Goal: Register for event/course

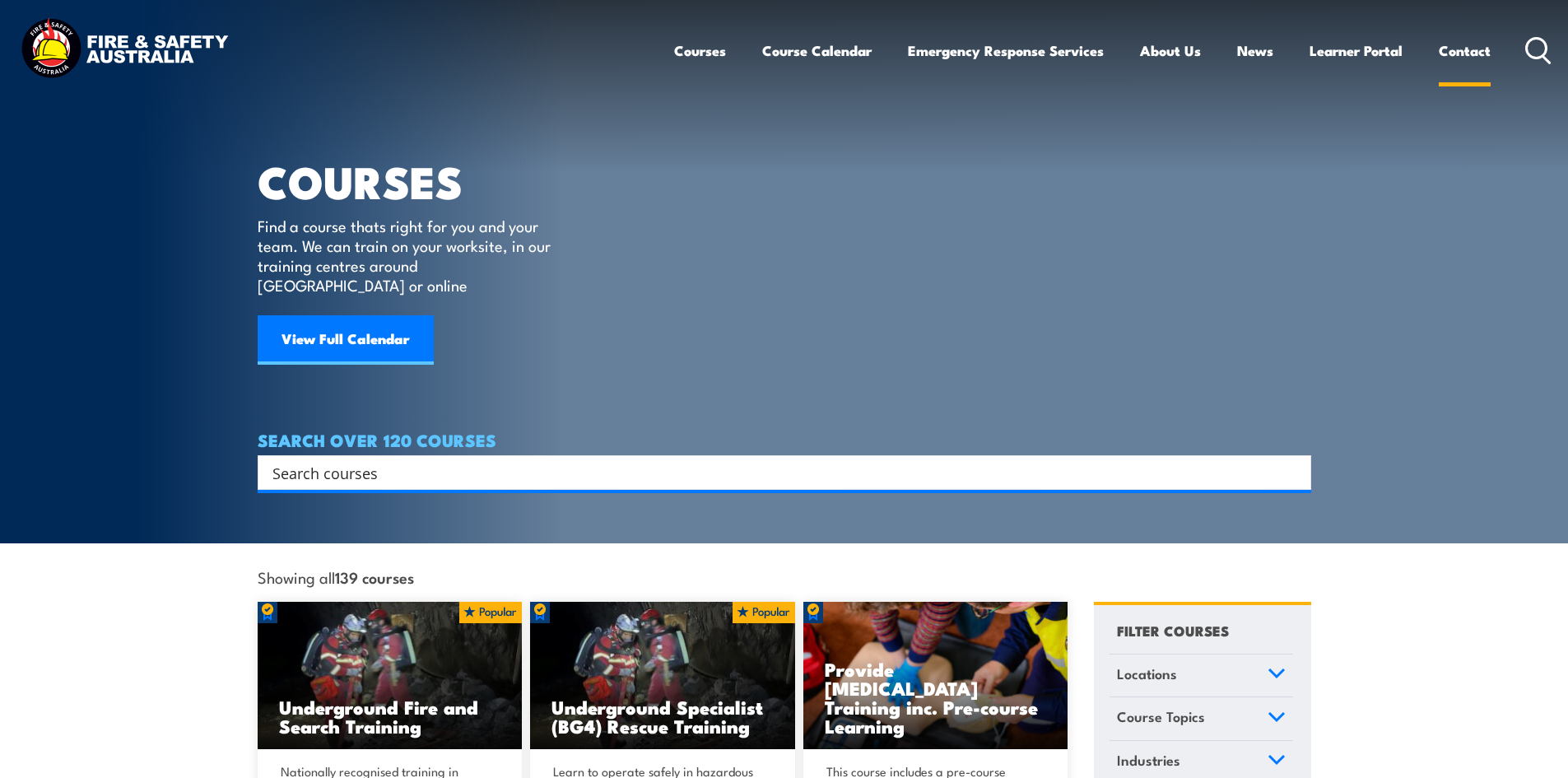
click at [1471, 36] on link "Contact" at bounding box center [1465, 51] width 52 height 43
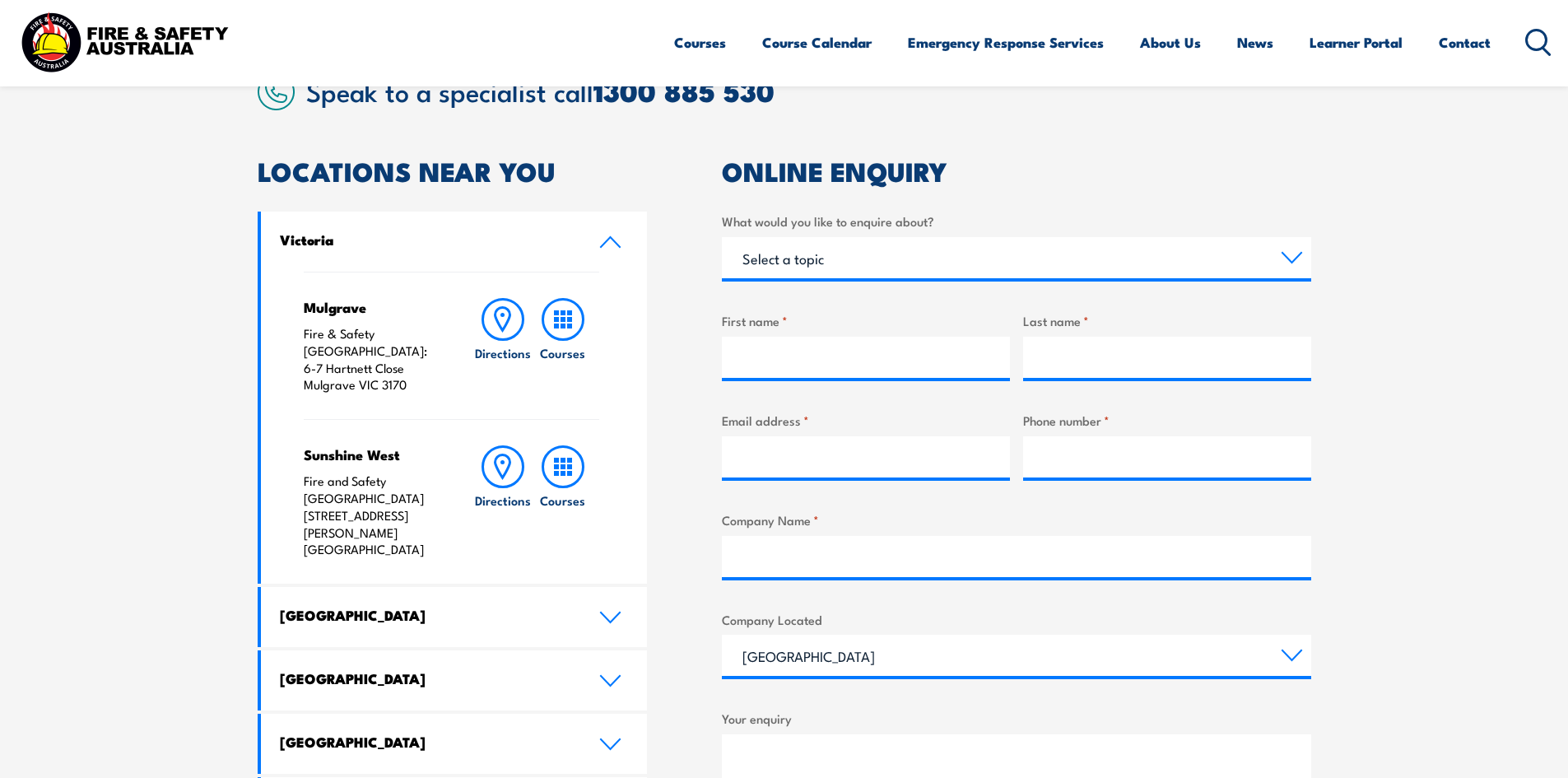
scroll to position [576, 0]
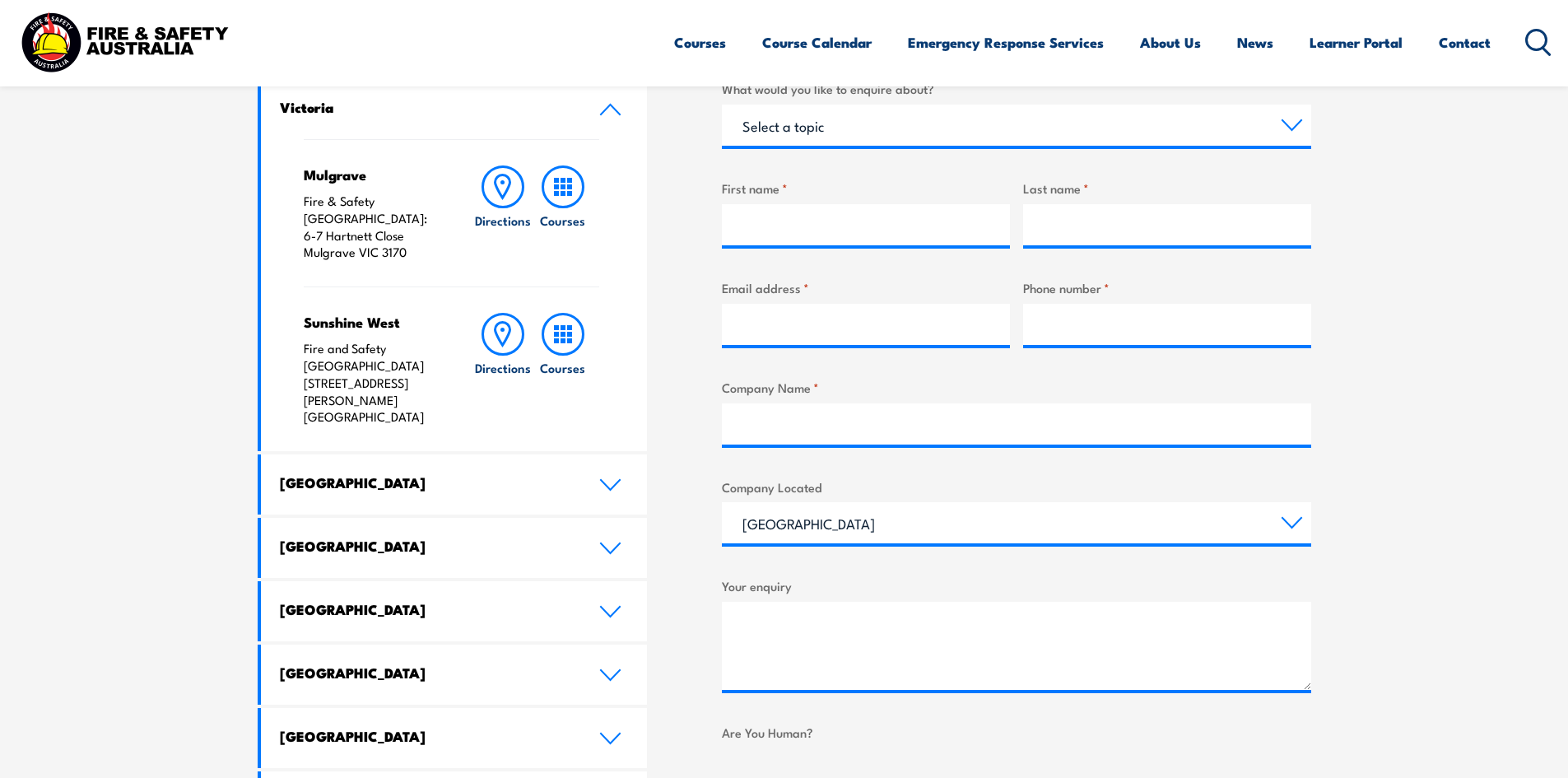
click at [595, 517] on link "Queensland" at bounding box center [454, 547] width 387 height 60
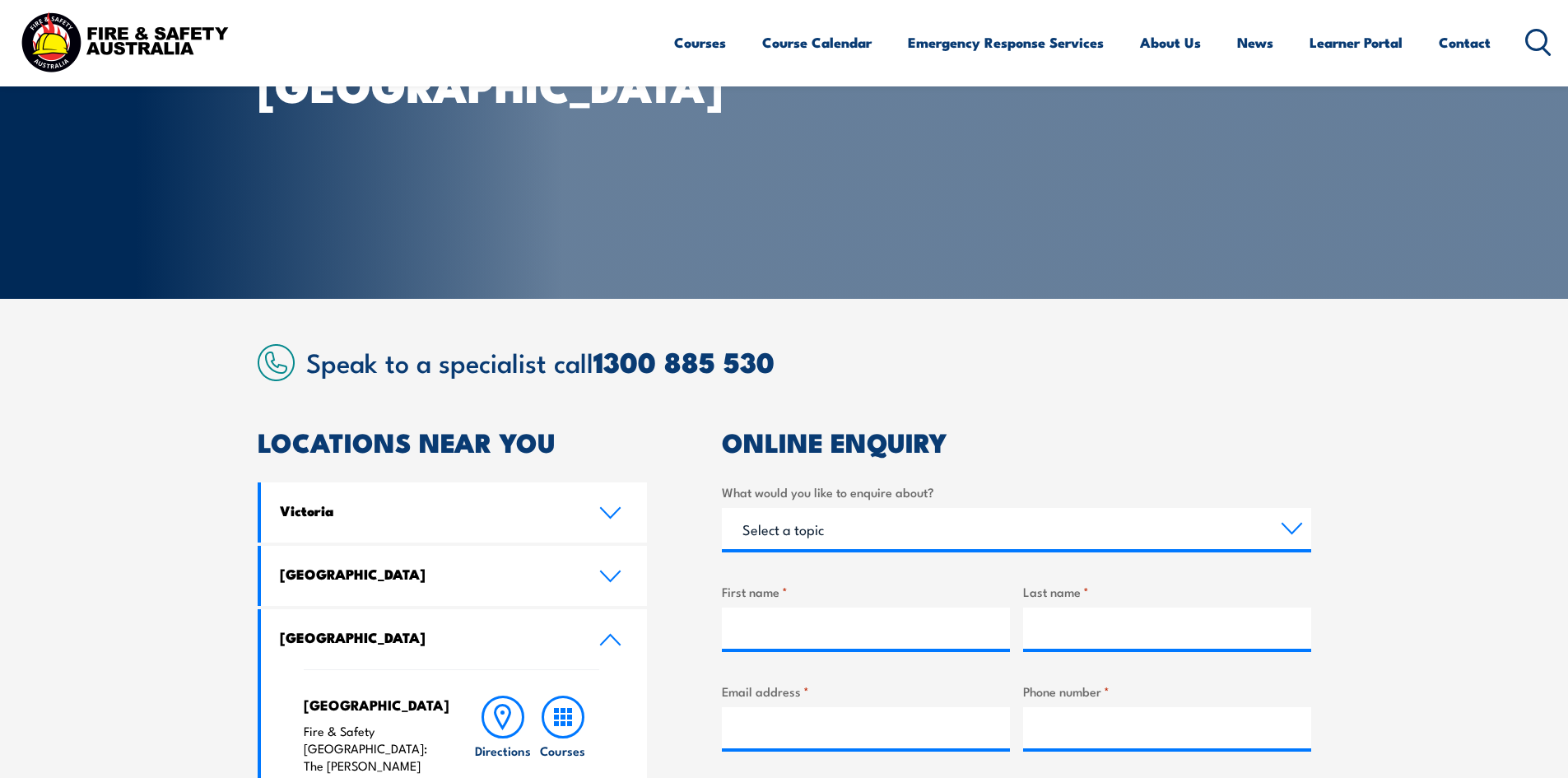
scroll to position [411, 0]
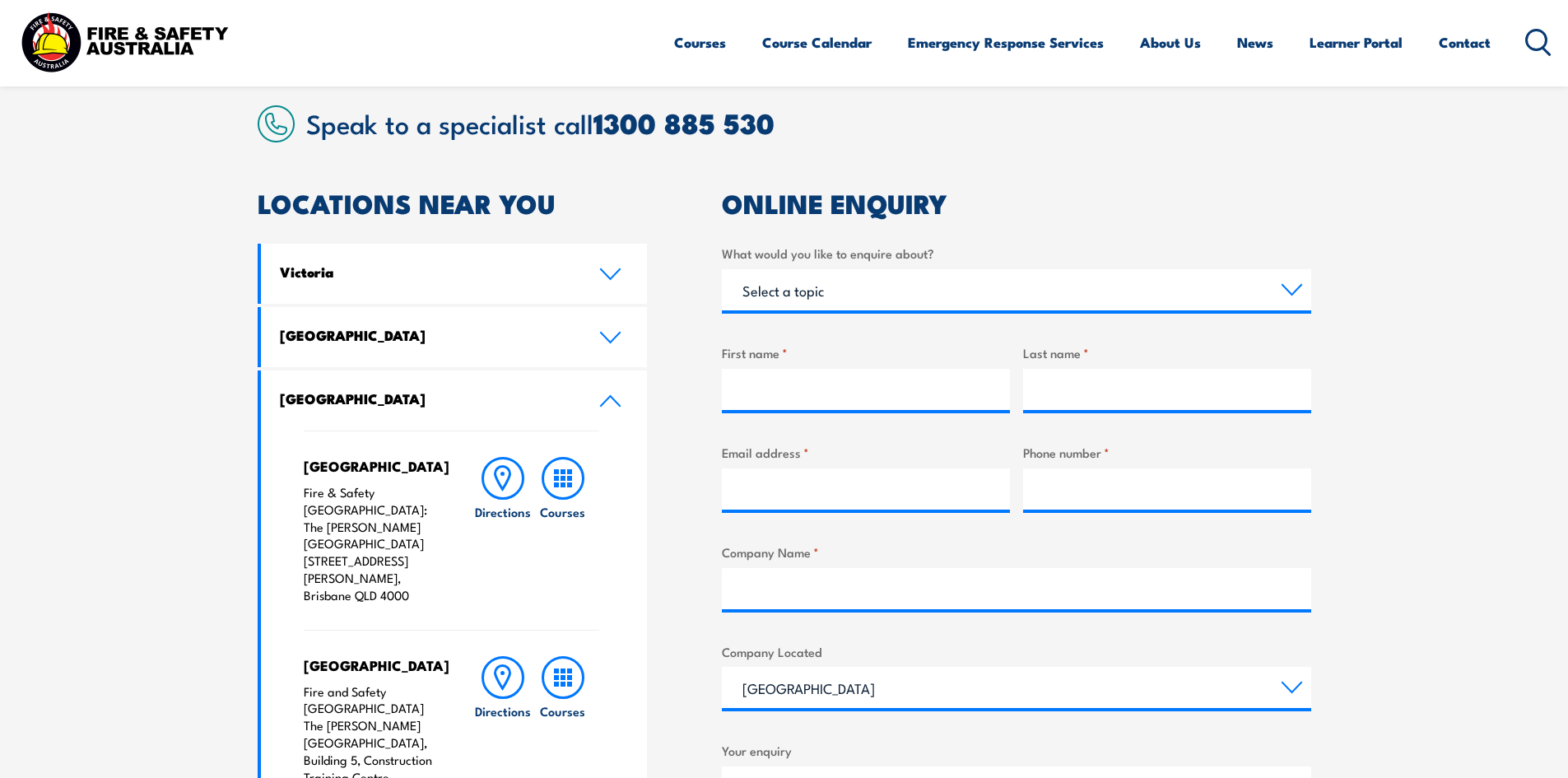
click at [545, 453] on div "Brisbane City Fire & Safety Australia: The George Williams Hotel 317-325 George…" at bounding box center [452, 530] width 297 height 199
click at [569, 487] on rect at bounding box center [570, 485] width 5 height 5
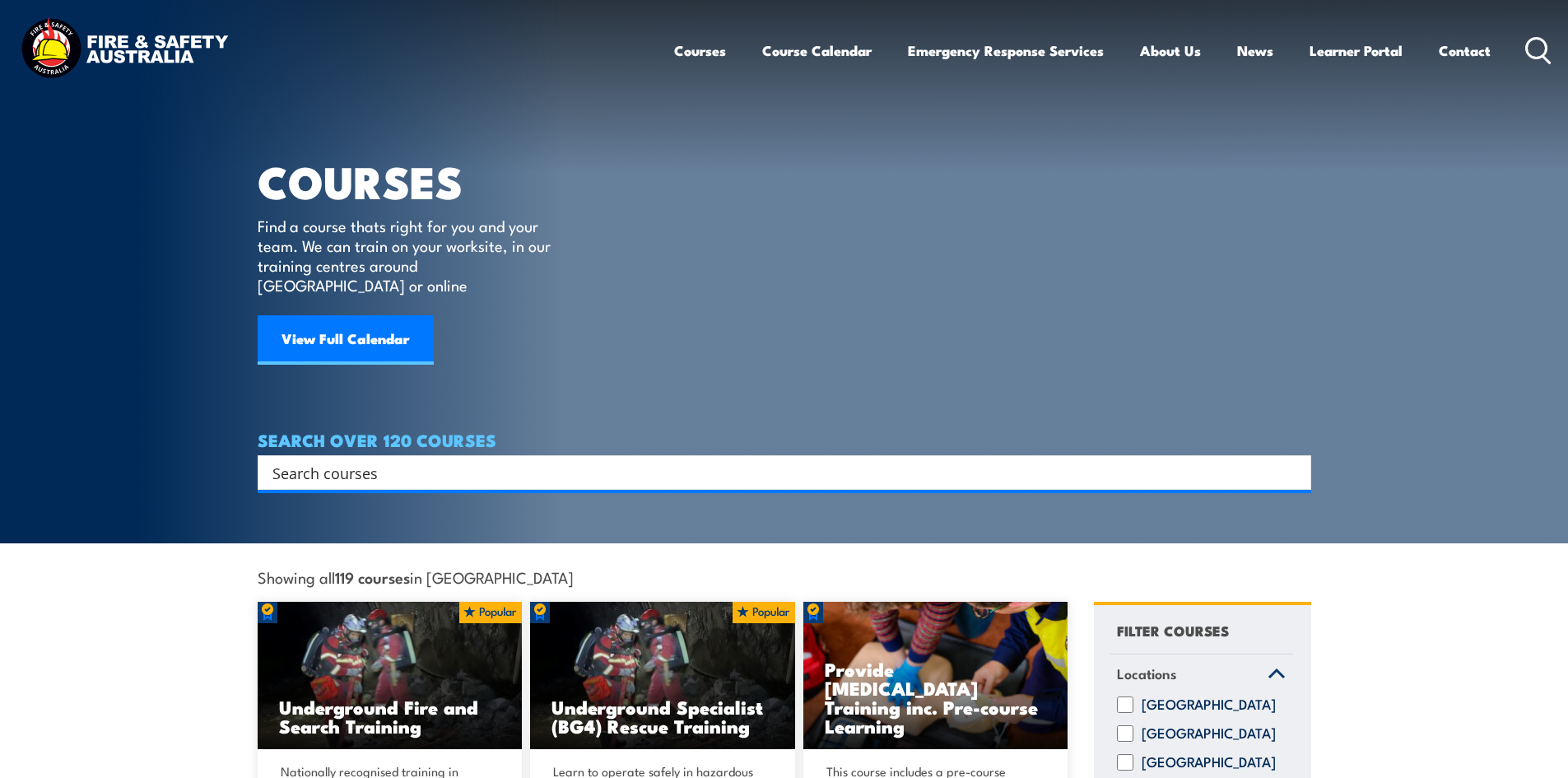
click at [429, 460] on input "Search input" at bounding box center [773, 472] width 1002 height 25
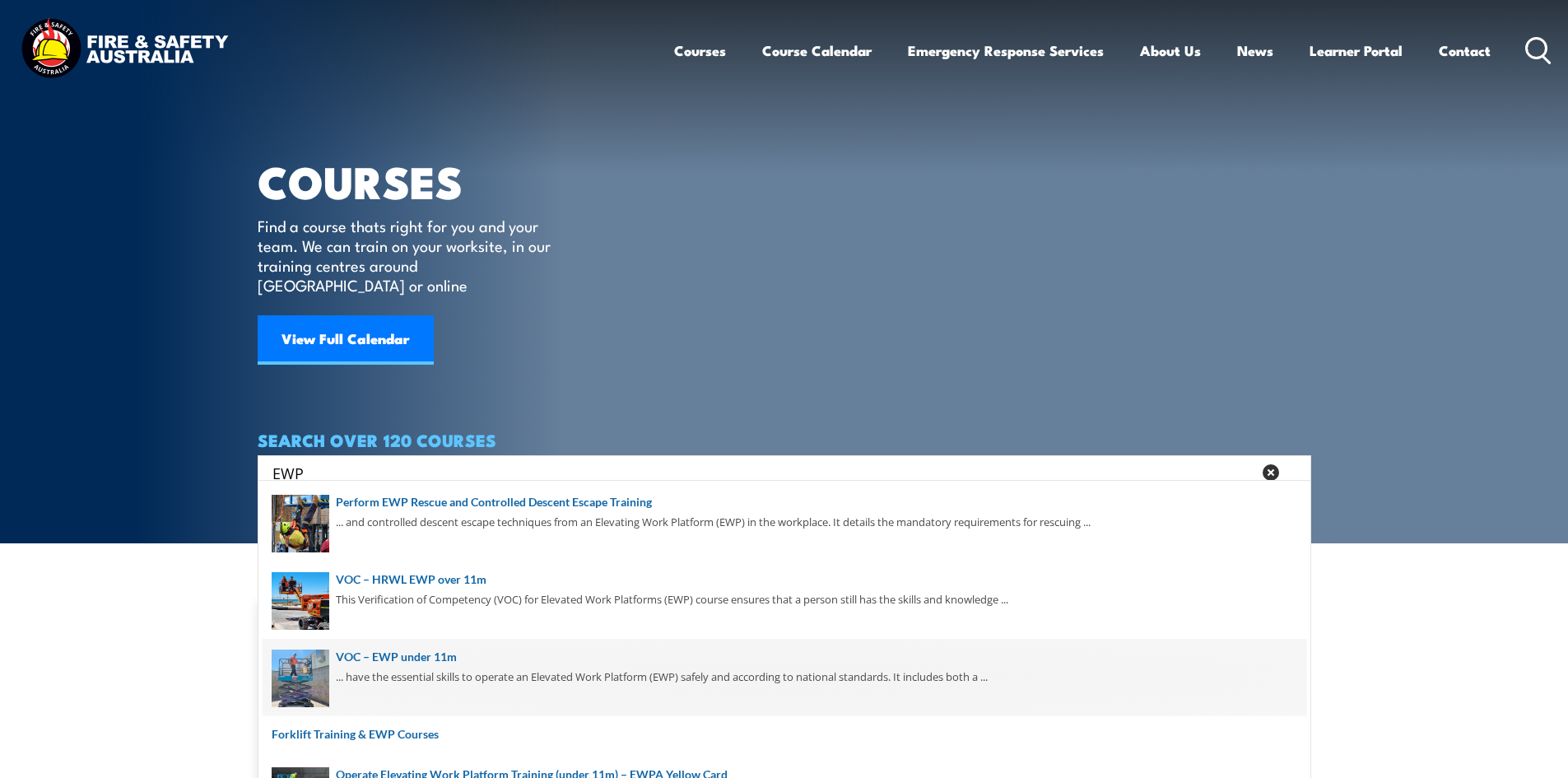
type input "EWP"
click at [467, 671] on span at bounding box center [784, 677] width 1044 height 77
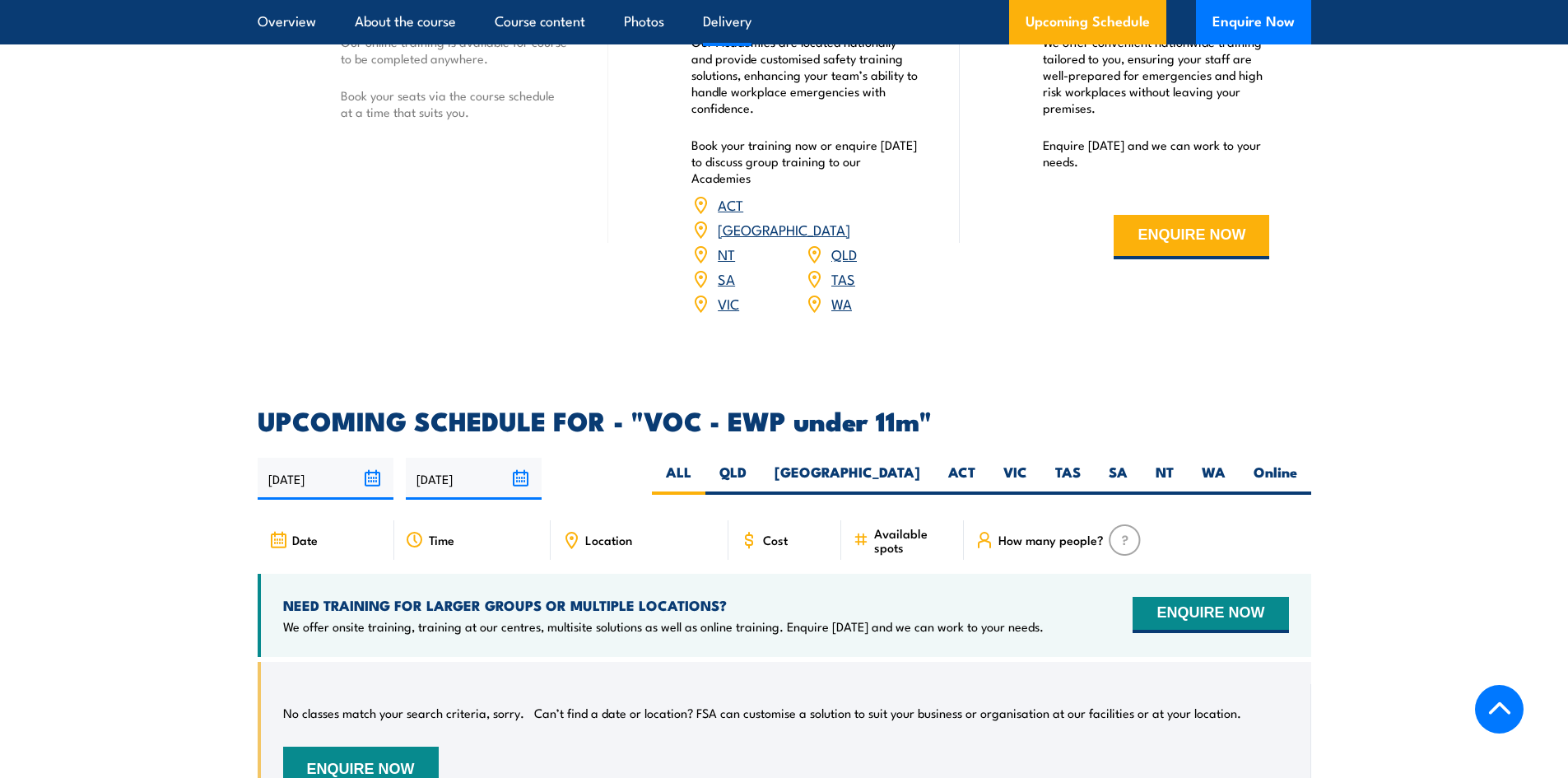
scroll to position [2140, 0]
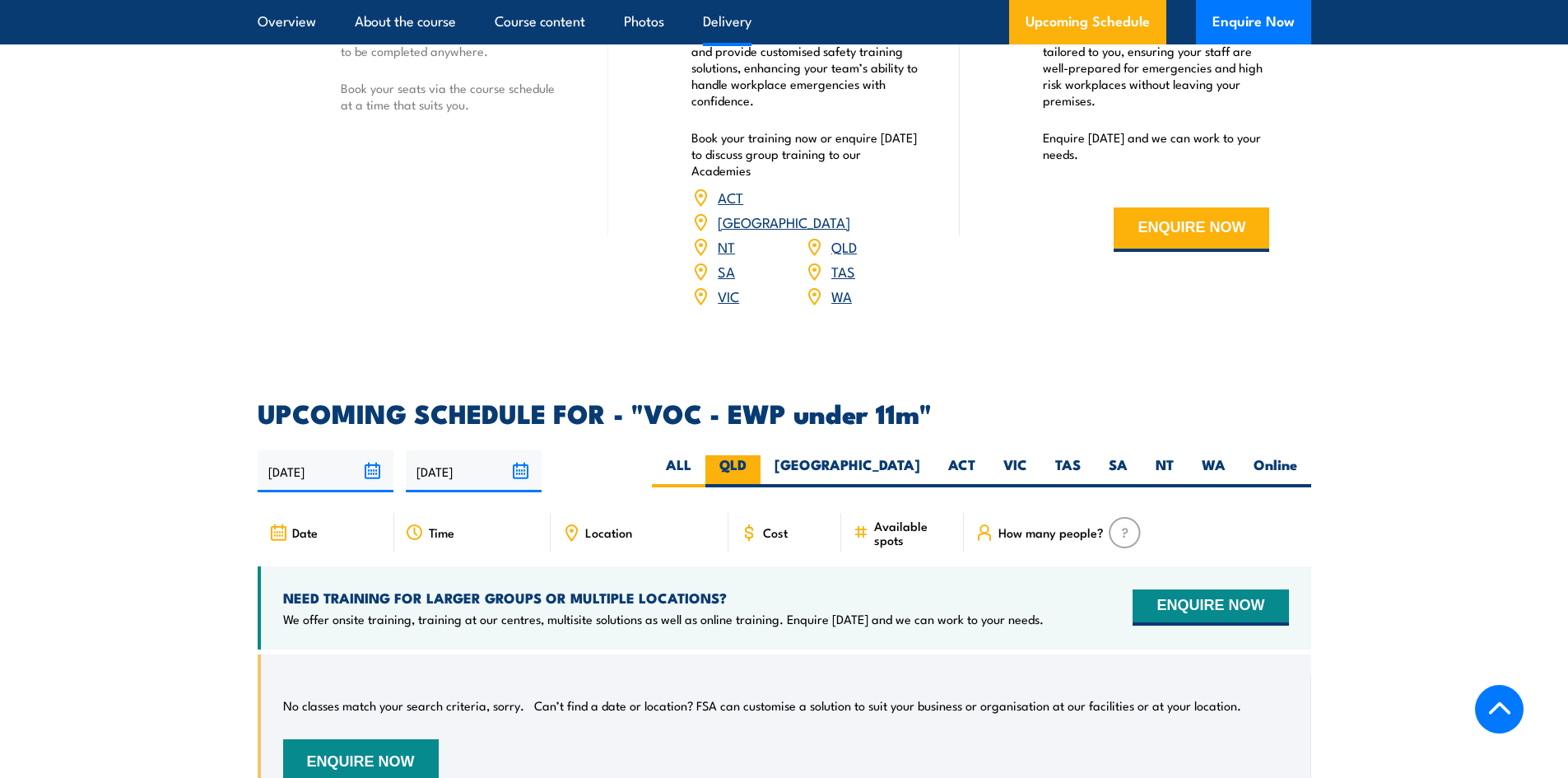
click at [761, 455] on label "QLD" at bounding box center [733, 471] width 55 height 32
click at [757, 455] on input "QLD" at bounding box center [752, 460] width 11 height 11
radio input "true"
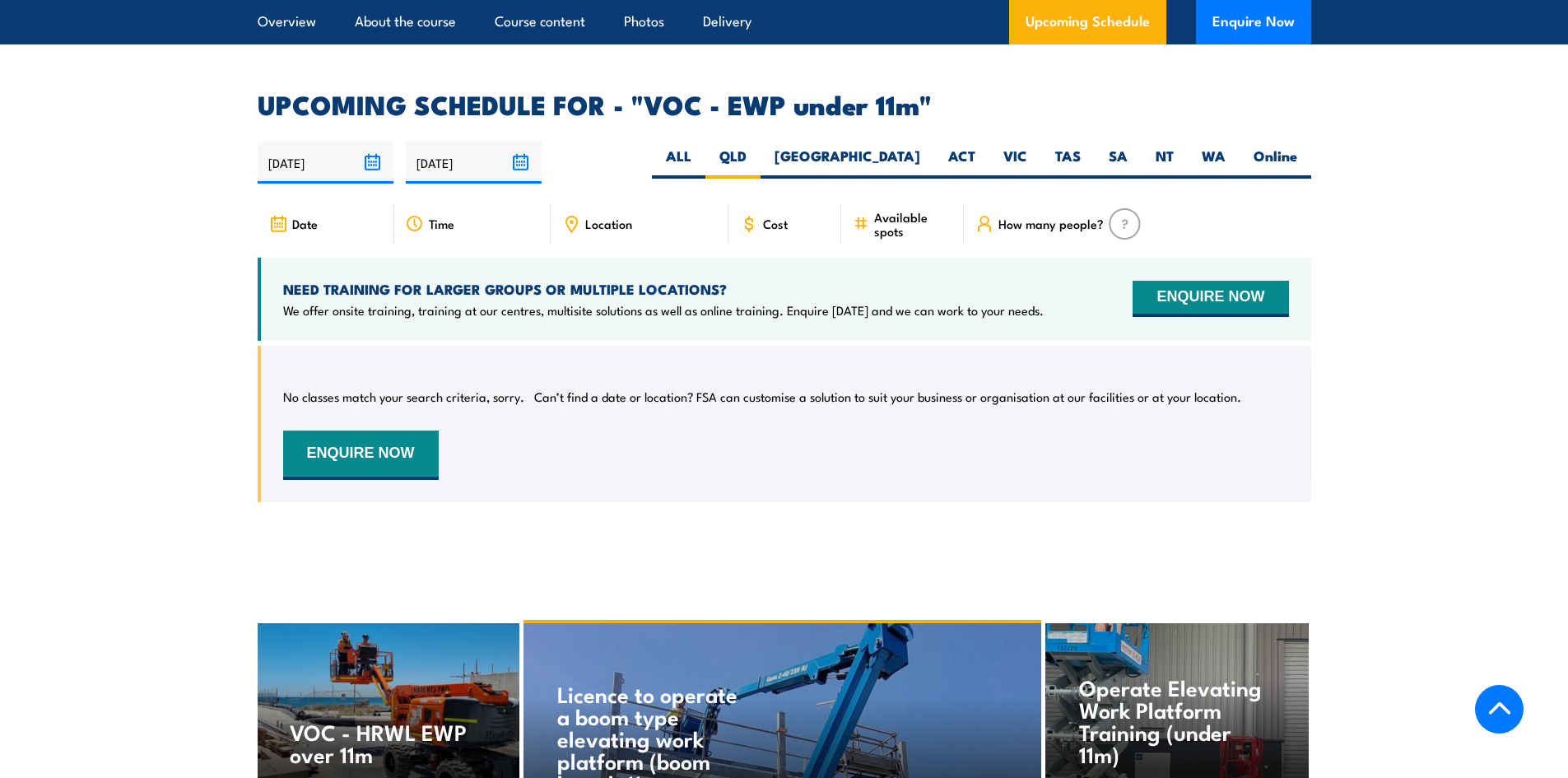
scroll to position [2351, 0]
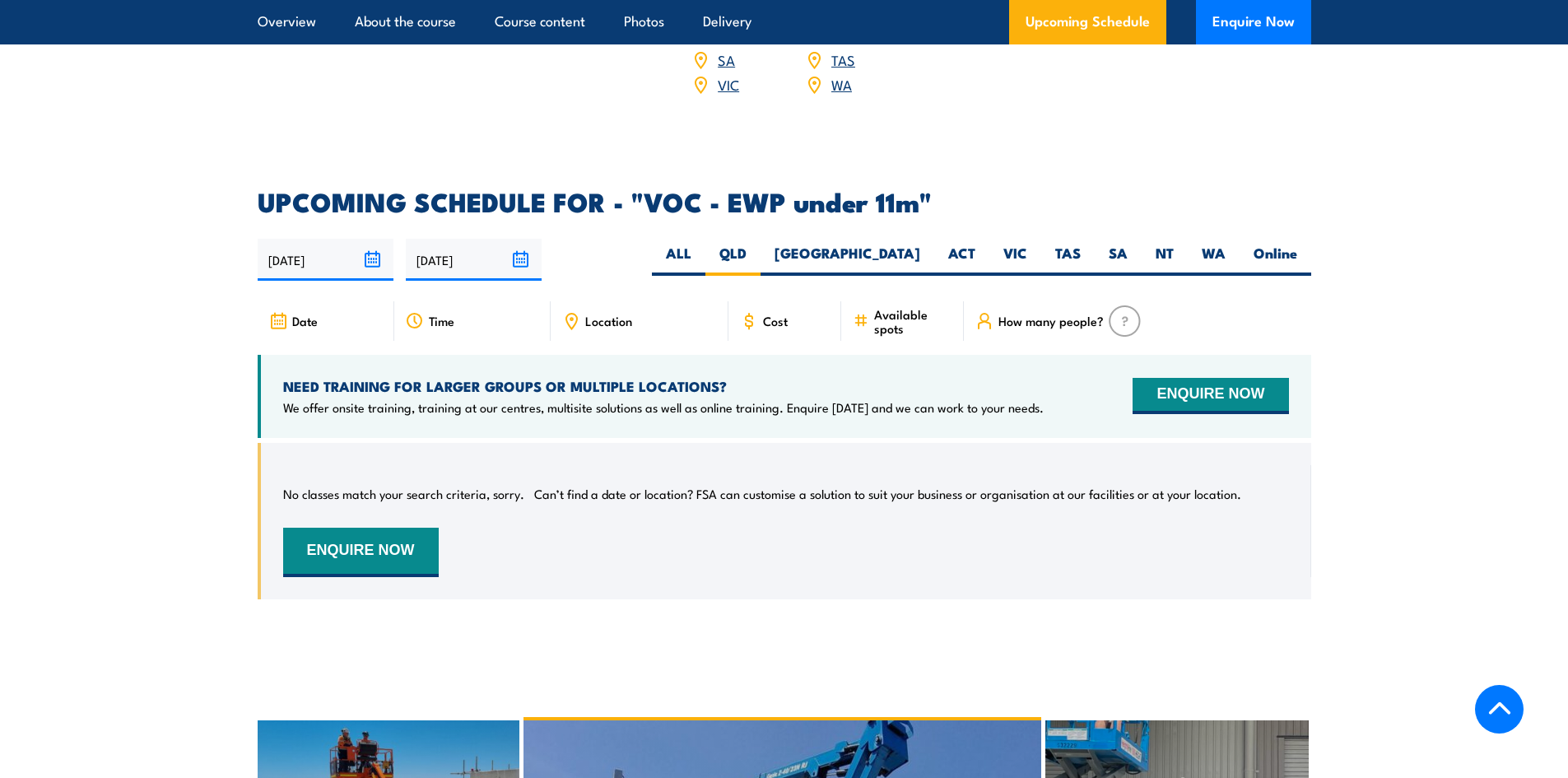
click at [376, 239] on input "[DATE]" at bounding box center [325, 260] width 136 height 42
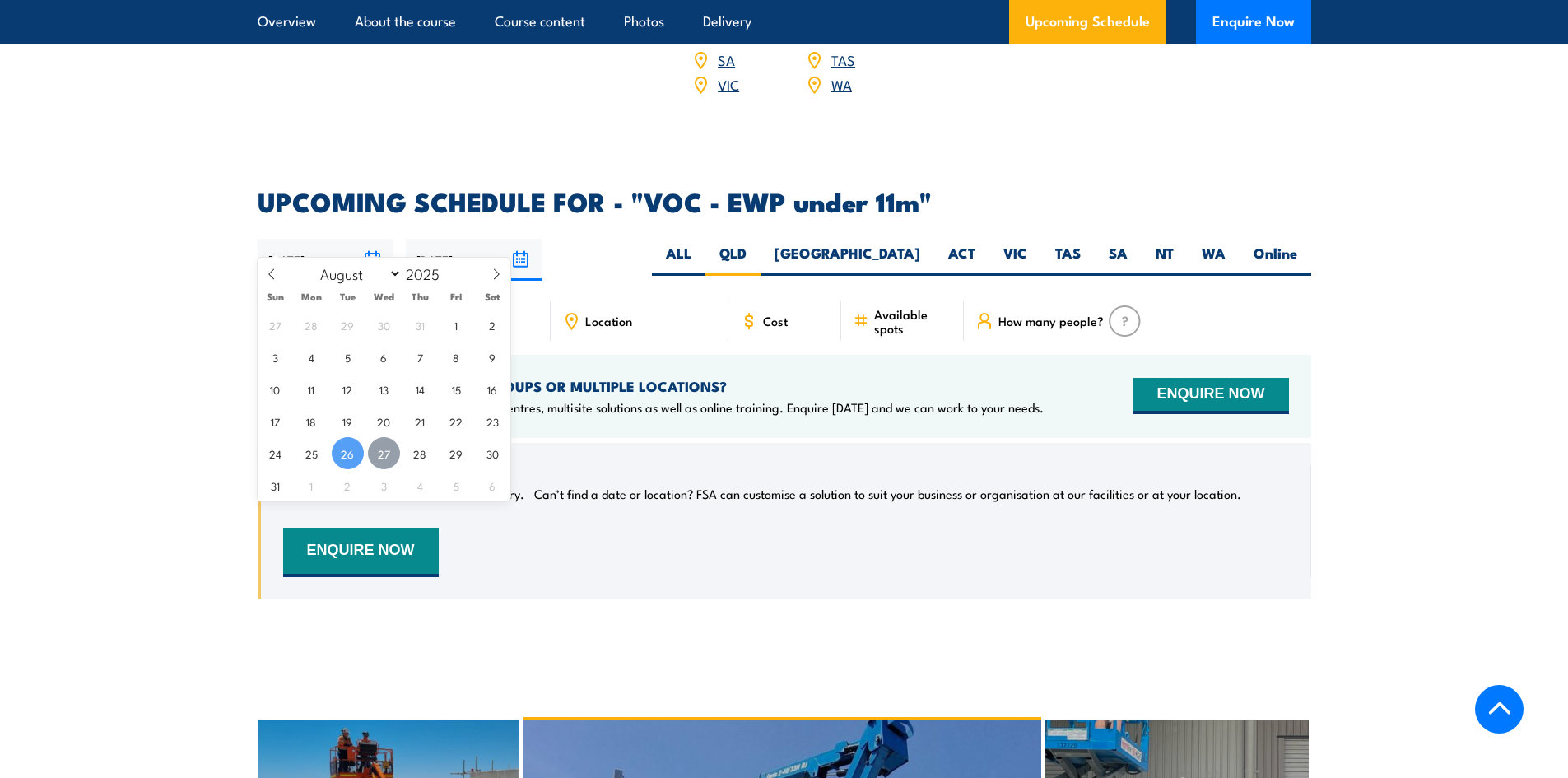
click at [389, 448] on span "27" at bounding box center [384, 453] width 32 height 32
type input "[DATE]"
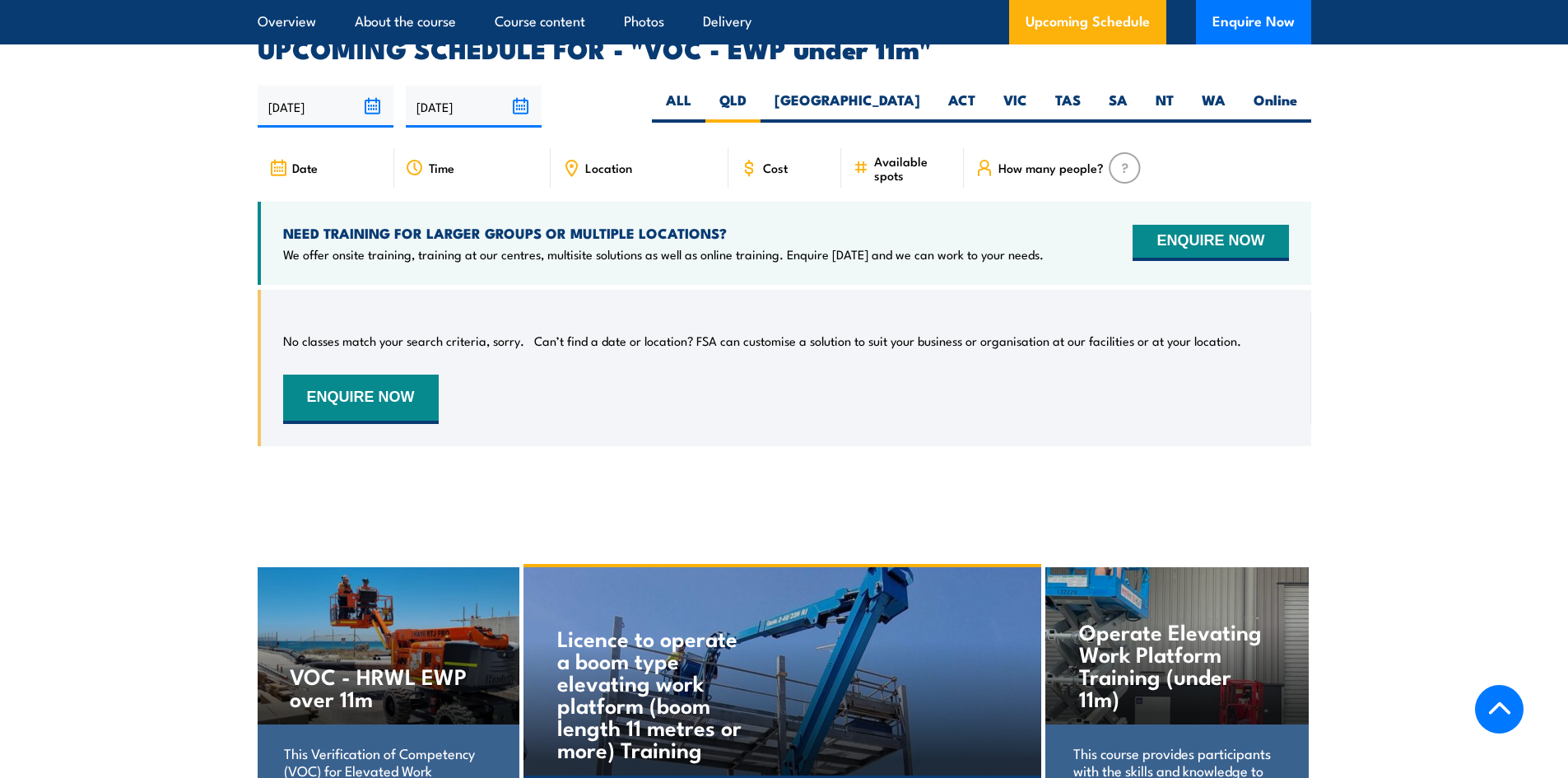
scroll to position [2516, 0]
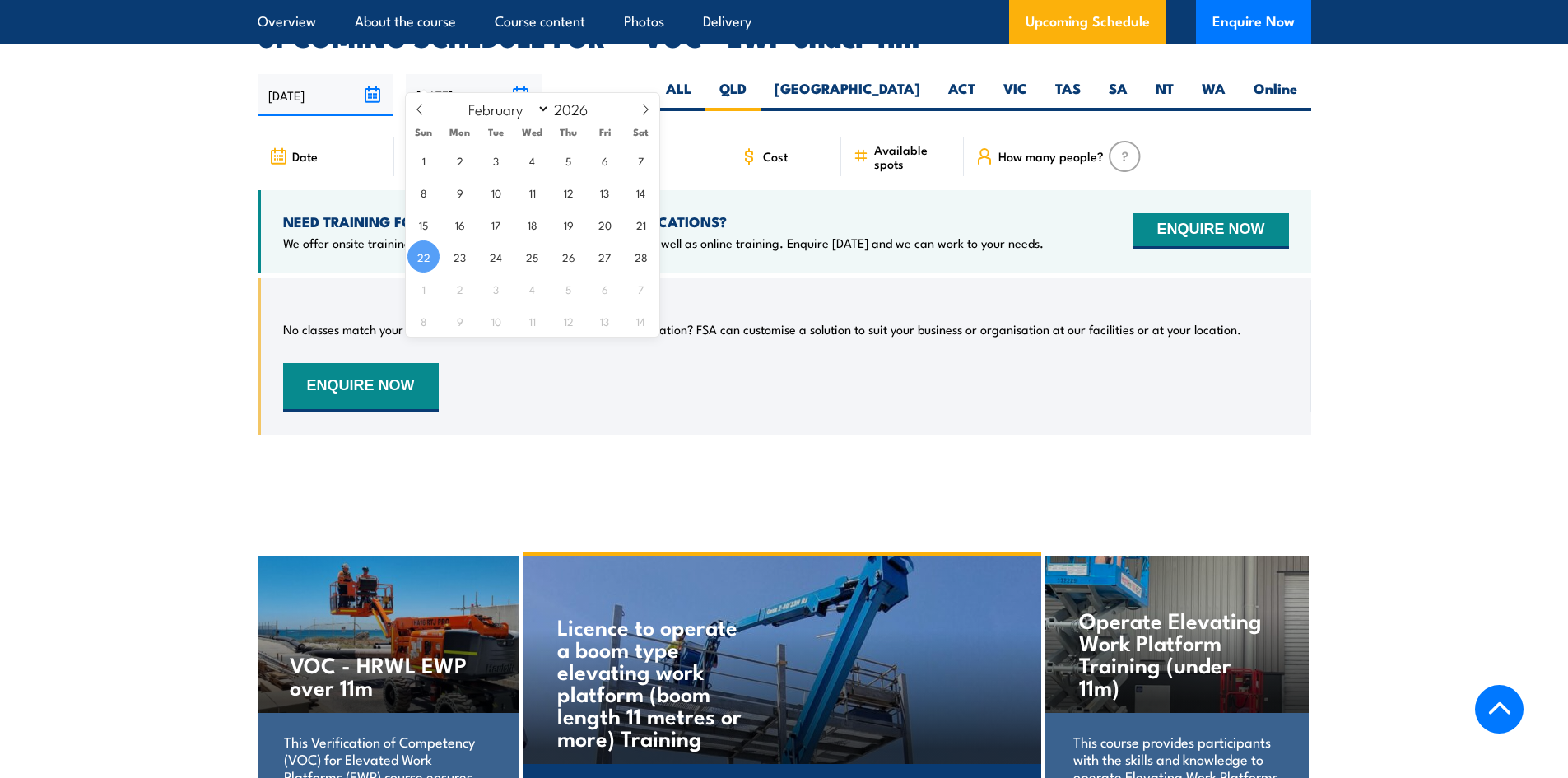
click at [521, 74] on input "[DATE]" at bounding box center [473, 95] width 136 height 42
click at [425, 106] on icon at bounding box center [420, 109] width 12 height 12
select select "0"
click at [425, 106] on icon at bounding box center [420, 109] width 12 height 12
type input "2025"
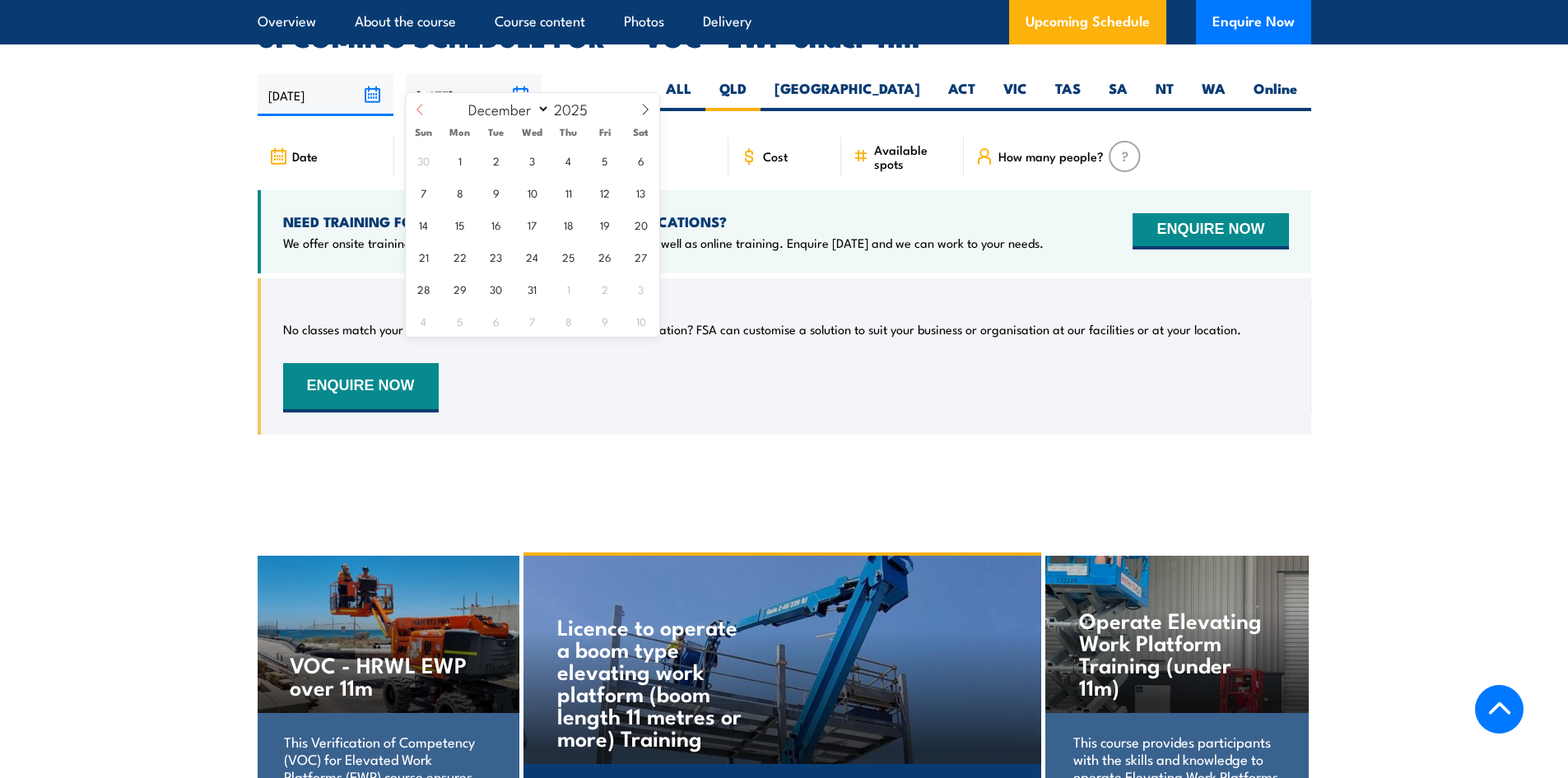
click at [425, 106] on icon at bounding box center [420, 109] width 12 height 12
select select "7"
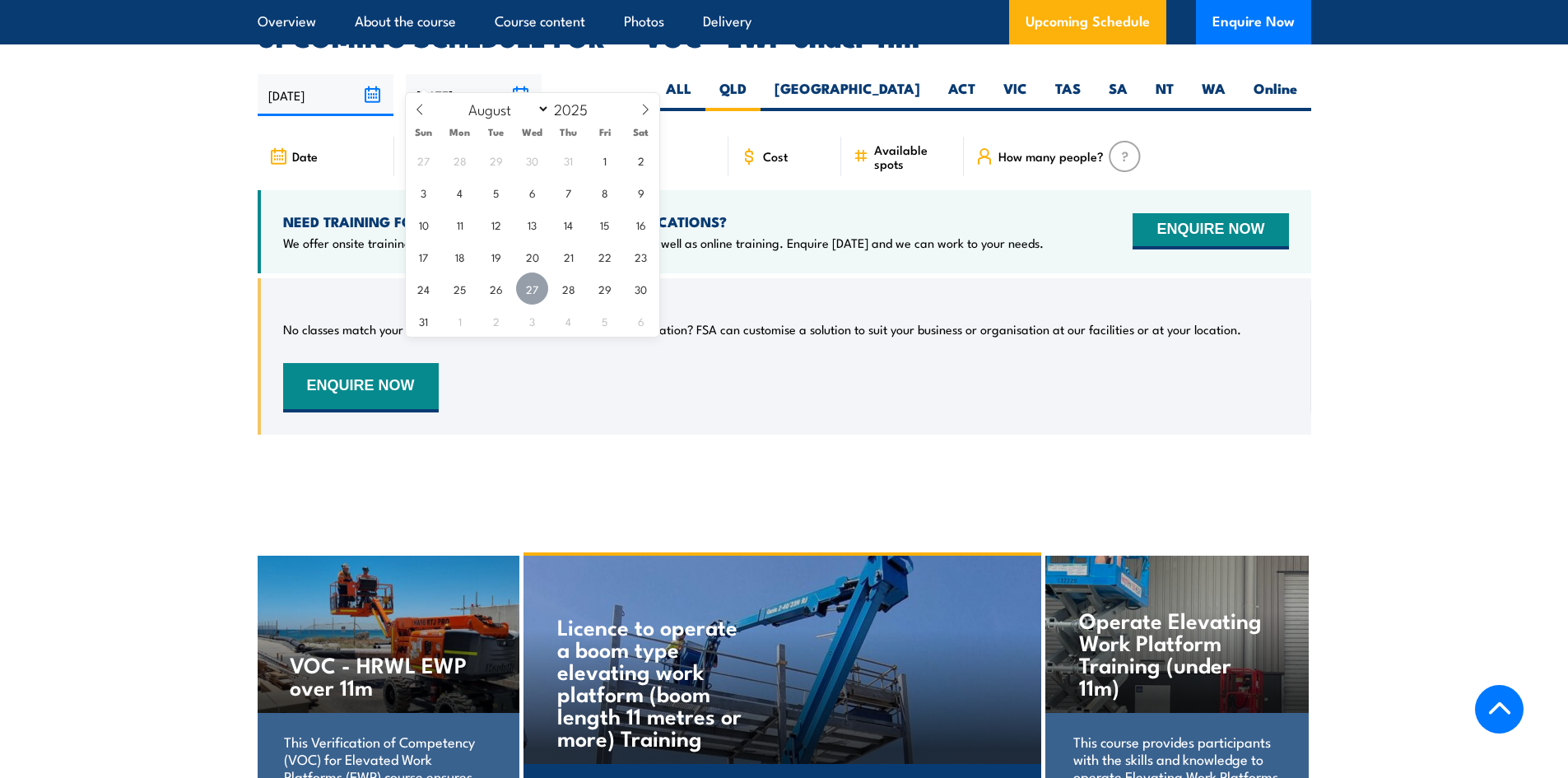
click at [534, 286] on span "27" at bounding box center [532, 288] width 32 height 32
type input "[DATE]"
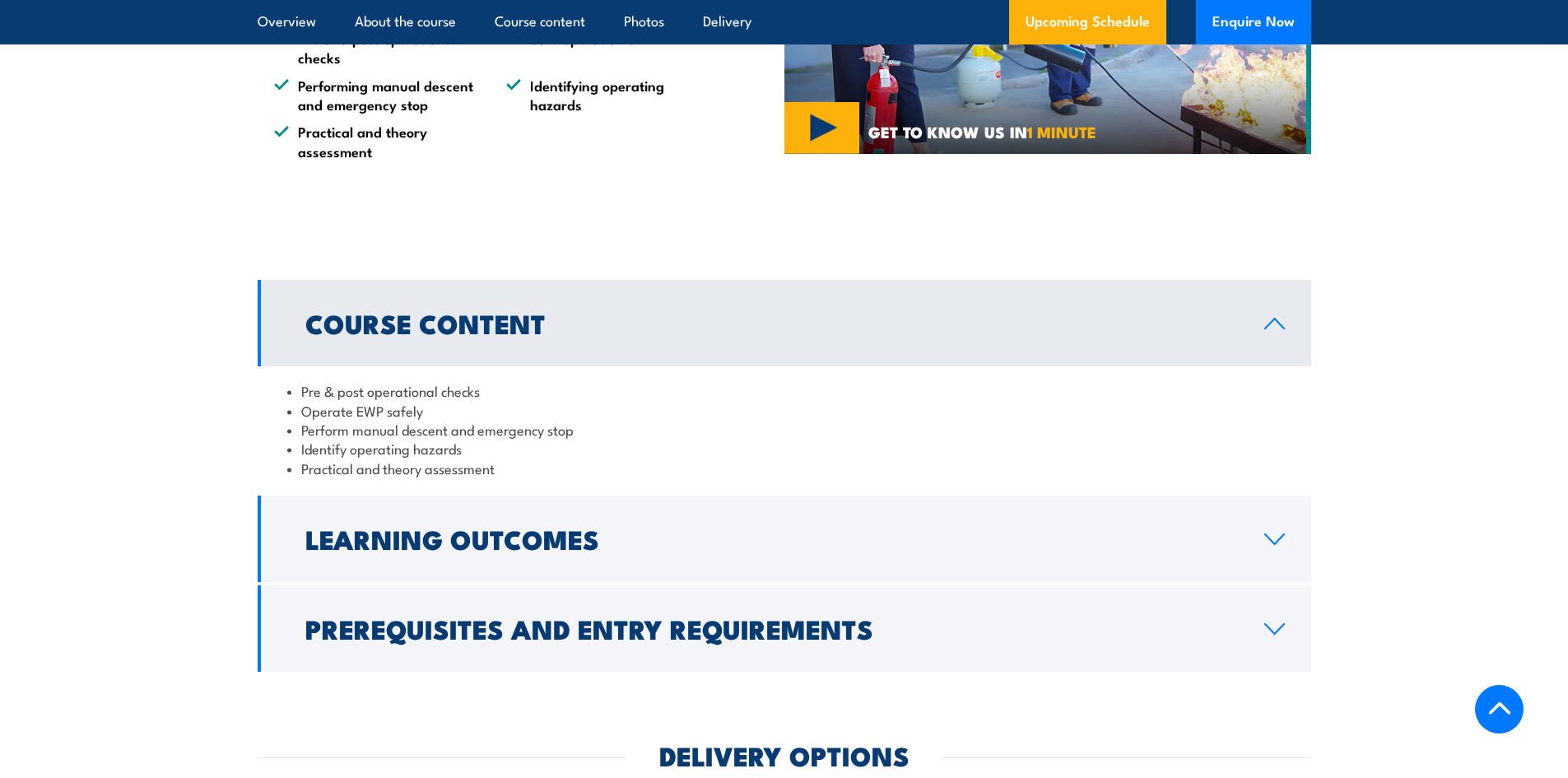
scroll to position [895, 0]
